Goal: Task Accomplishment & Management: Use online tool/utility

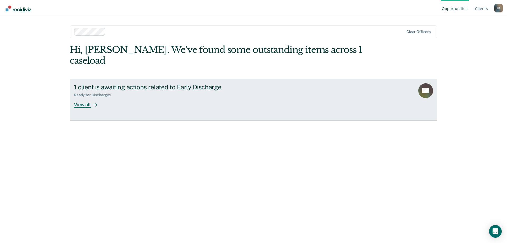
click at [131, 91] on div "Ready for Discharge : 1" at bounding box center [166, 94] width 185 height 7
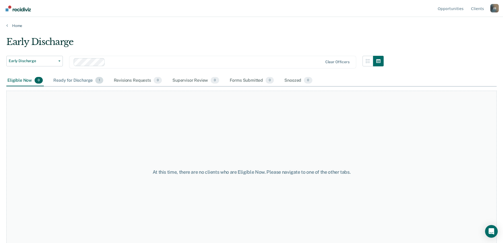
click at [77, 79] on div "Ready for Discharge 1" at bounding box center [78, 81] width 52 height 12
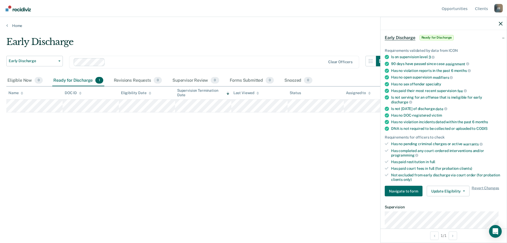
scroll to position [123, 0]
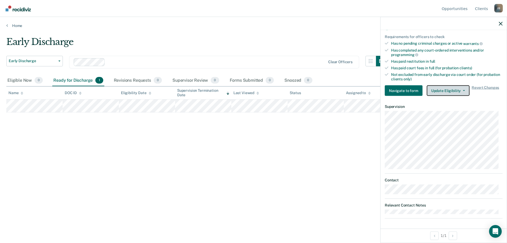
click at [461, 90] on span "button" at bounding box center [463, 90] width 4 height 1
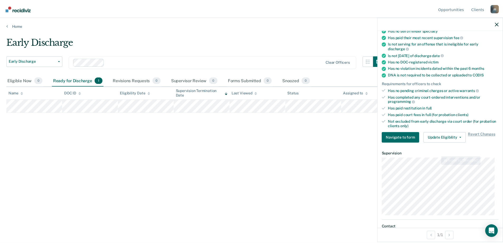
scroll to position [0, 0]
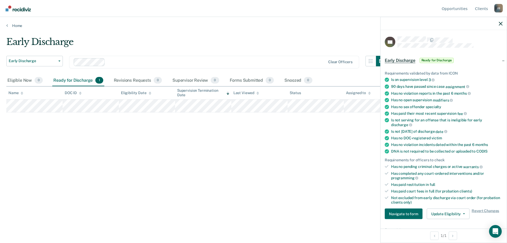
click at [403, 59] on span "Early Discharge" at bounding box center [400, 60] width 31 height 5
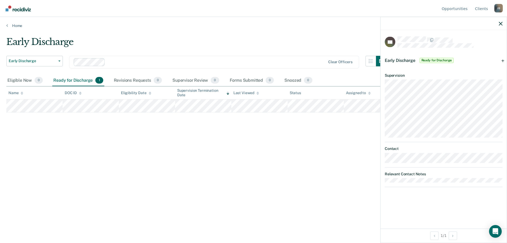
click at [403, 59] on span "Early Discharge" at bounding box center [400, 60] width 31 height 5
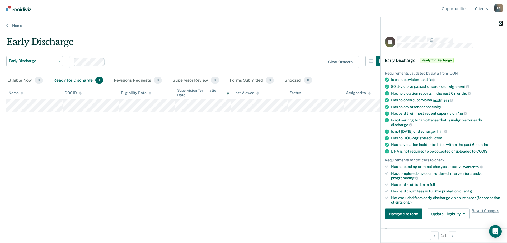
click at [501, 23] on icon "button" at bounding box center [501, 24] width 4 height 4
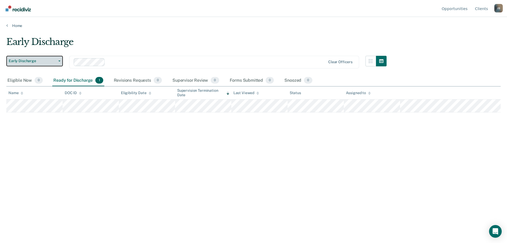
click at [59, 60] on button "Early Discharge" at bounding box center [34, 61] width 57 height 11
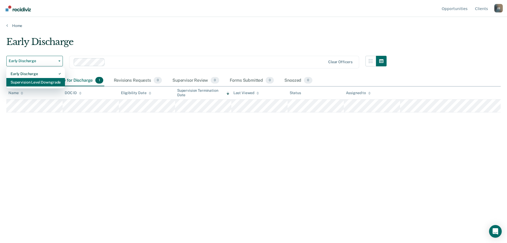
click at [41, 84] on div "Supervision Level Downgrade" at bounding box center [36, 82] width 50 height 8
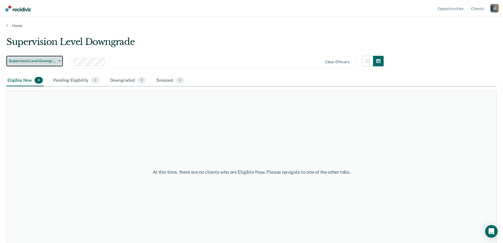
click at [59, 61] on icon "button" at bounding box center [59, 60] width 2 height 1
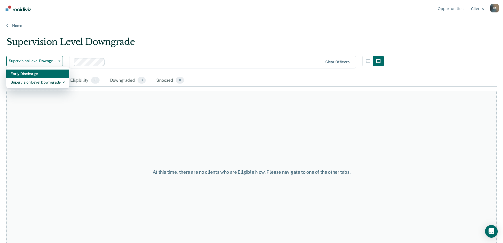
click at [51, 73] on div "Early Discharge" at bounding box center [38, 73] width 54 height 8
